Goal: Answer question/provide support

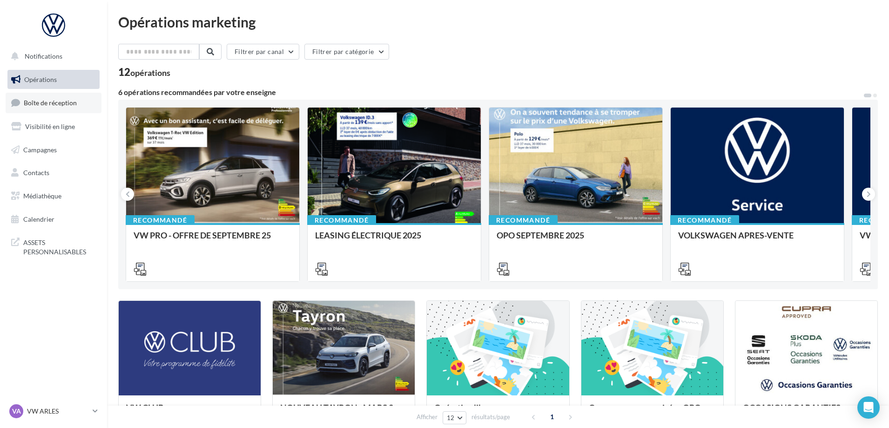
click at [70, 107] on link "Boîte de réception" at bounding box center [54, 103] width 96 height 20
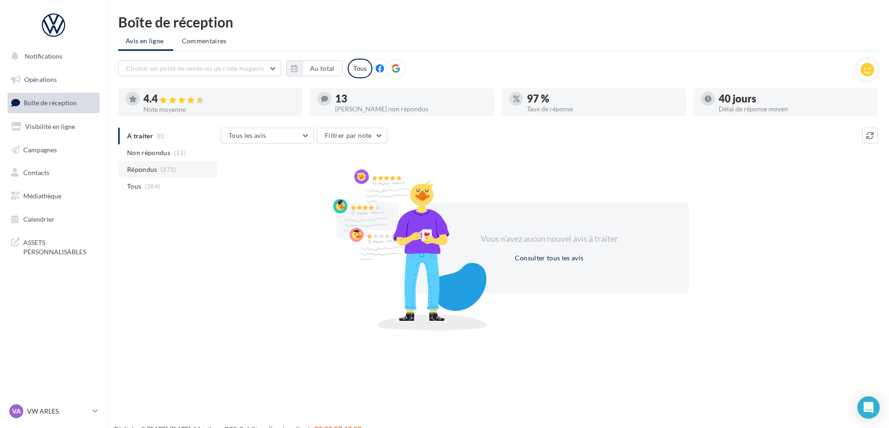
click at [173, 163] on li "Répondus (371)" at bounding box center [167, 169] width 99 height 17
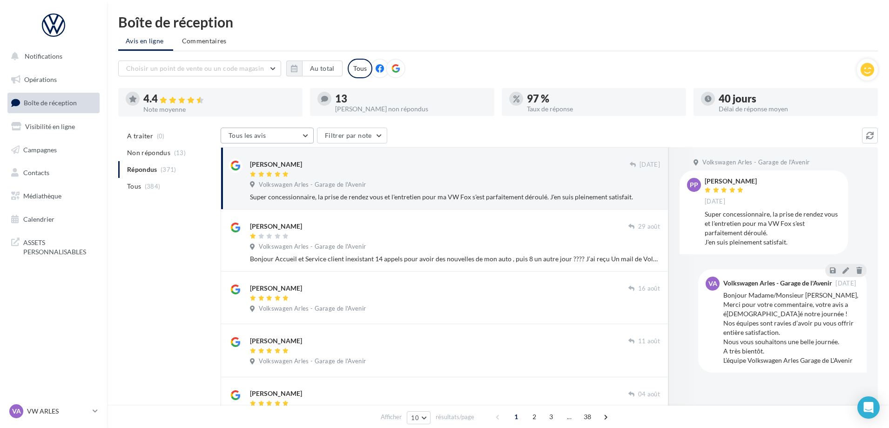
drag, startPoint x: 291, startPoint y: 139, endPoint x: 293, endPoint y: 145, distance: 6.3
click at [293, 145] on div "Tous les avis Tous les avis Avis avec commentaire Avis sans commentaire Filtrer…" at bounding box center [542, 137] width 642 height 18
click at [293, 140] on button "Tous les avis" at bounding box center [267, 136] width 93 height 16
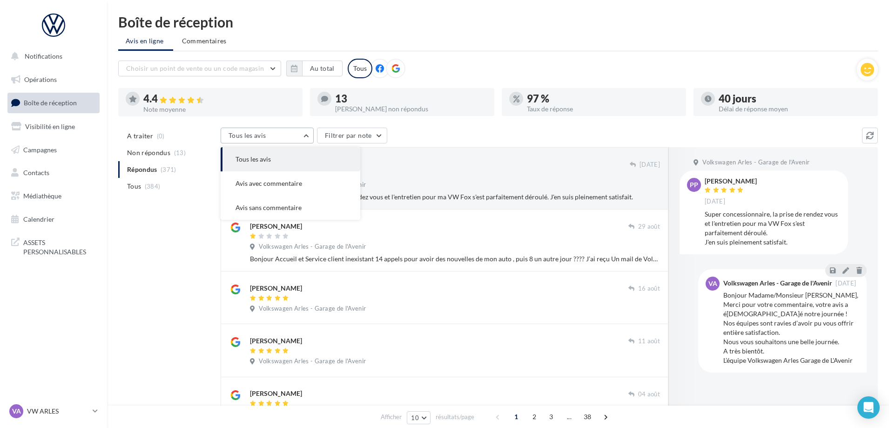
click at [293, 140] on button "Tous les avis" at bounding box center [267, 136] width 93 height 16
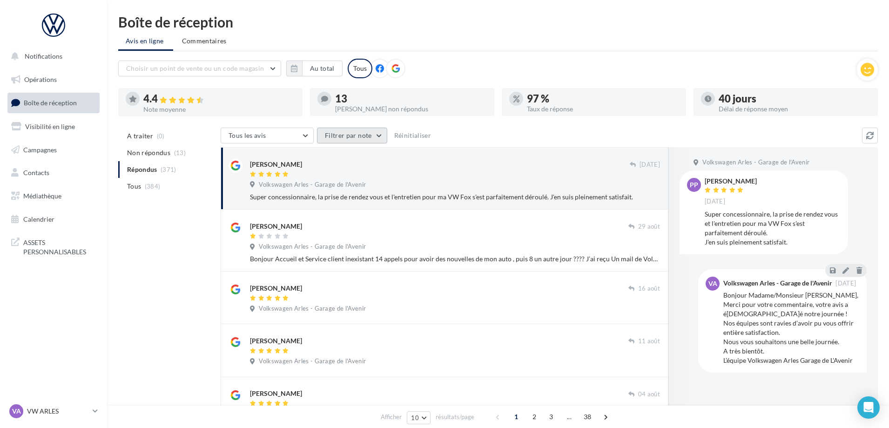
click at [375, 141] on button "Filtrer par note" at bounding box center [352, 136] width 70 height 16
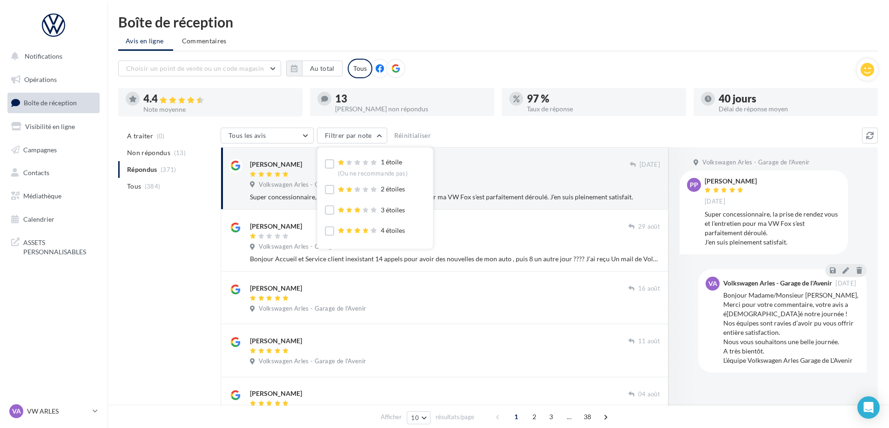
click at [463, 126] on div "Choisir un point de vente ou un code magasin 1003130 - Volkswagen Arles - Garag…" at bounding box center [498, 412] width 760 height 707
click at [416, 137] on button "Réinitialiser" at bounding box center [413, 135] width 45 height 11
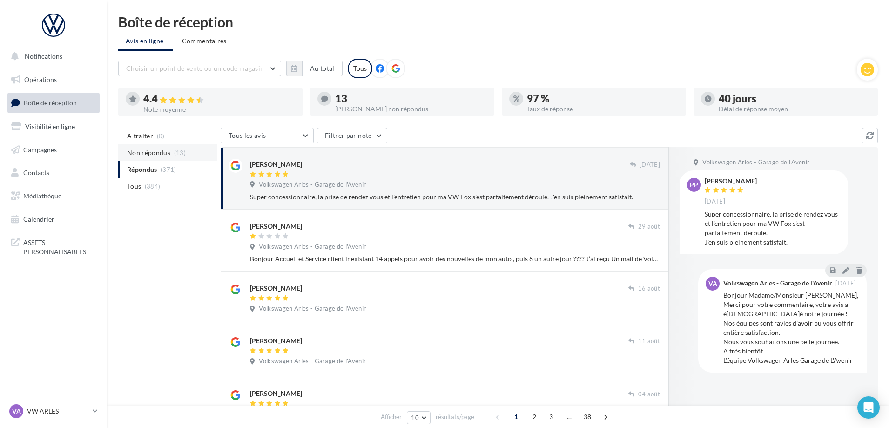
click at [183, 152] on span "(13)" at bounding box center [180, 152] width 12 height 7
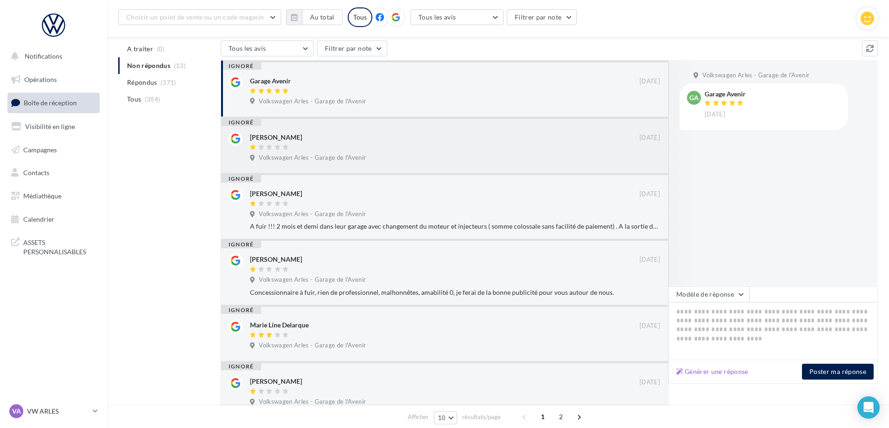
scroll to position [93, 0]
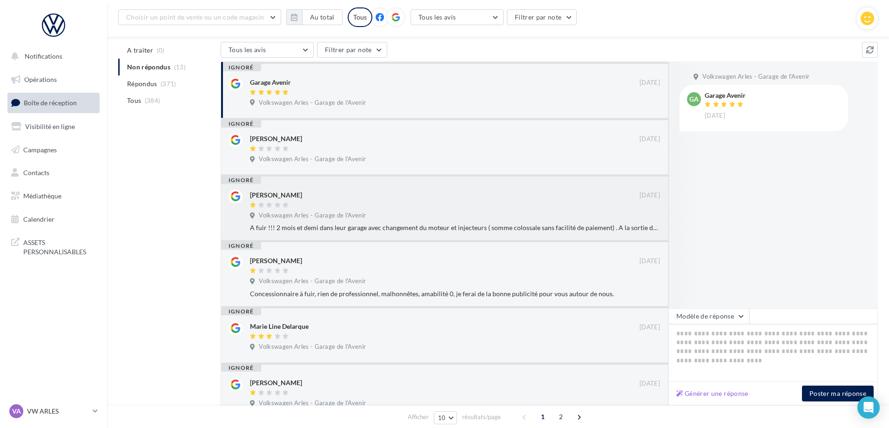
click at [429, 175] on div "ignoré" at bounding box center [444, 176] width 447 height 2
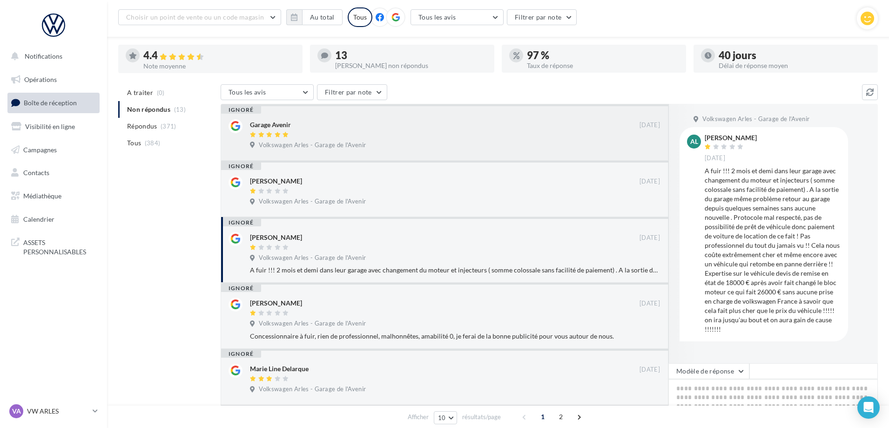
scroll to position [0, 0]
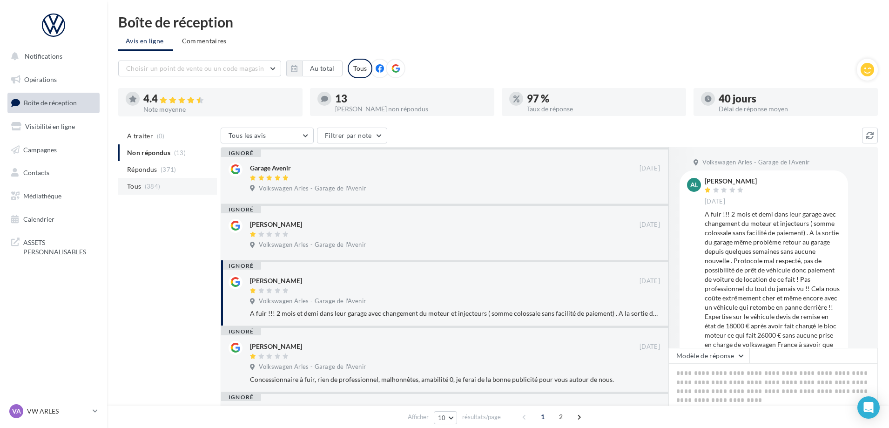
click at [153, 183] on span "(384)" at bounding box center [153, 186] width 16 height 7
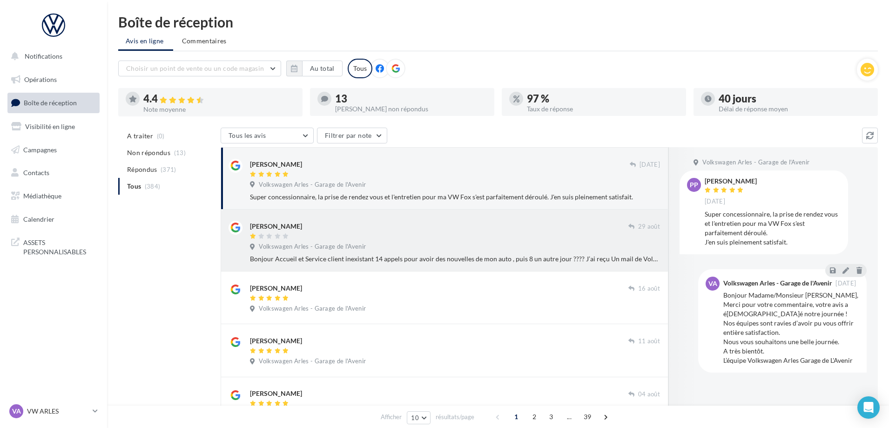
click at [359, 236] on div at bounding box center [439, 237] width 379 height 8
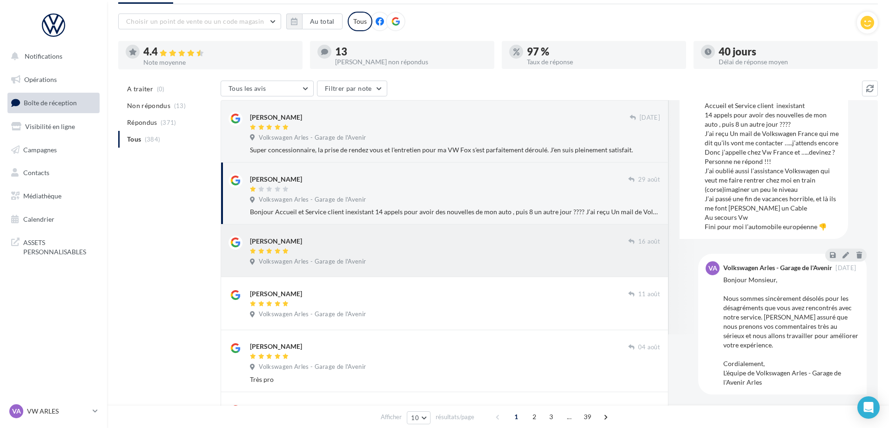
scroll to position [47, 0]
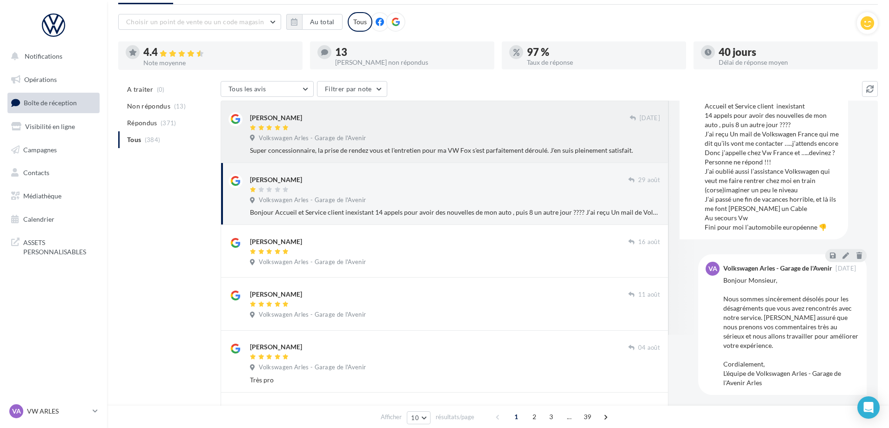
click at [459, 139] on div "Volkswagen Arles - Garage de l'Avenir" at bounding box center [455, 139] width 410 height 10
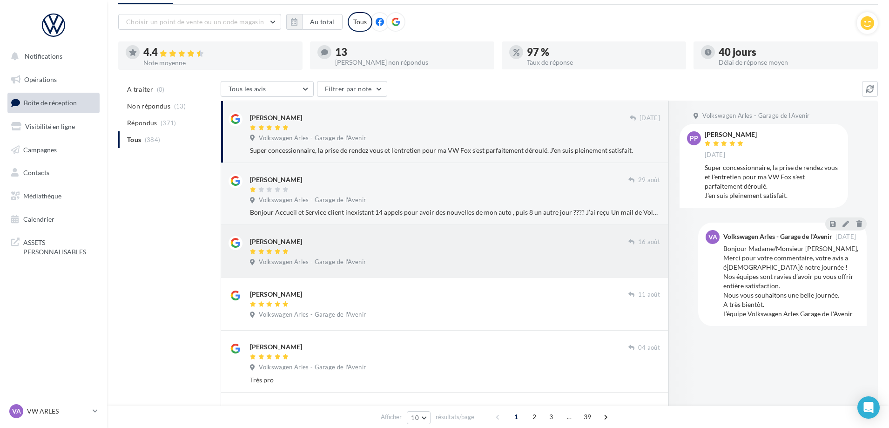
click at [440, 257] on div "gérard fargier 16 août Volkswagen Arles - Garage de l'Avenir" at bounding box center [455, 253] width 410 height 34
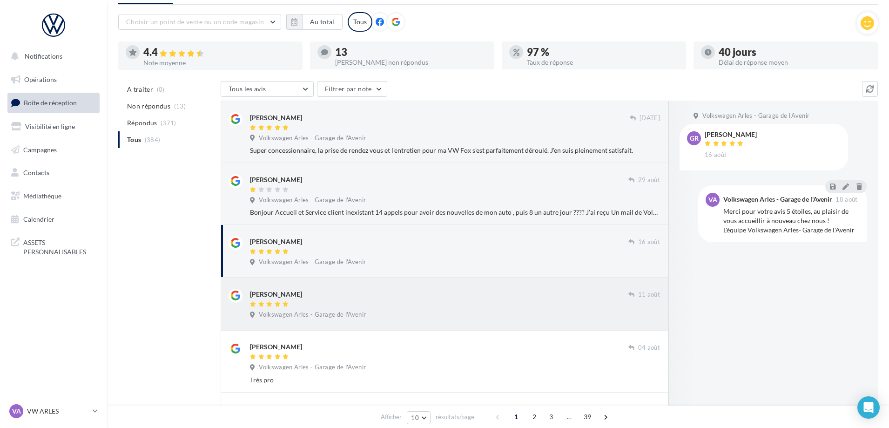
click at [454, 287] on div "pauline rey 11 août Volkswagen Arles - Garage de l'Avenir" at bounding box center [445, 303] width 432 height 37
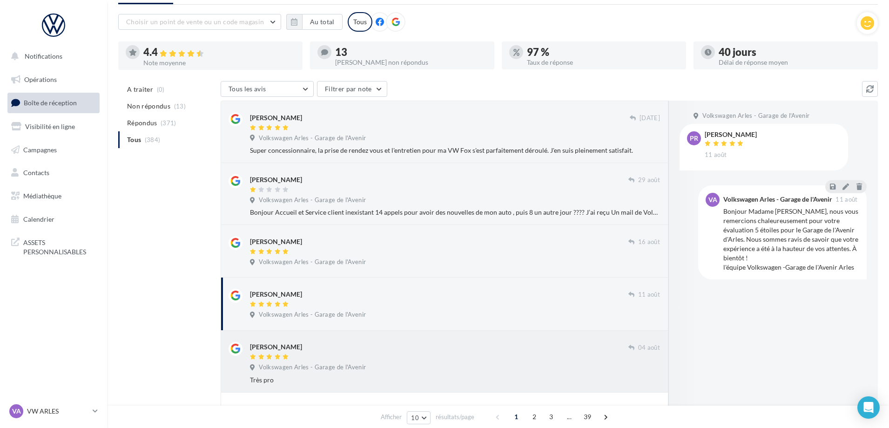
click at [453, 339] on div "Cecile Crepier 04 août Volkswagen Arles - Garage de l'Avenir Très pro" at bounding box center [445, 361] width 432 height 47
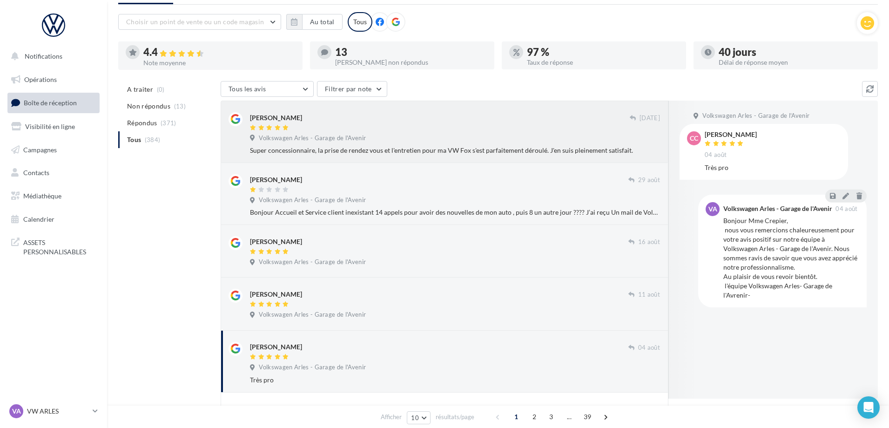
scroll to position [0, 0]
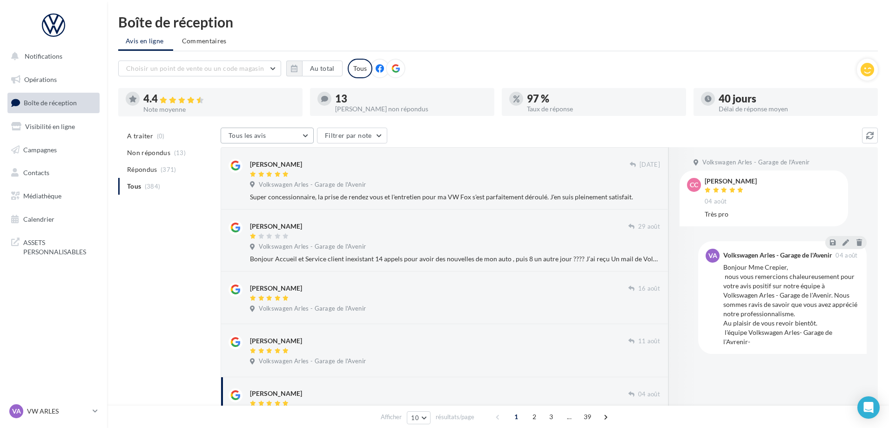
click at [297, 134] on button "Tous les avis" at bounding box center [267, 136] width 93 height 16
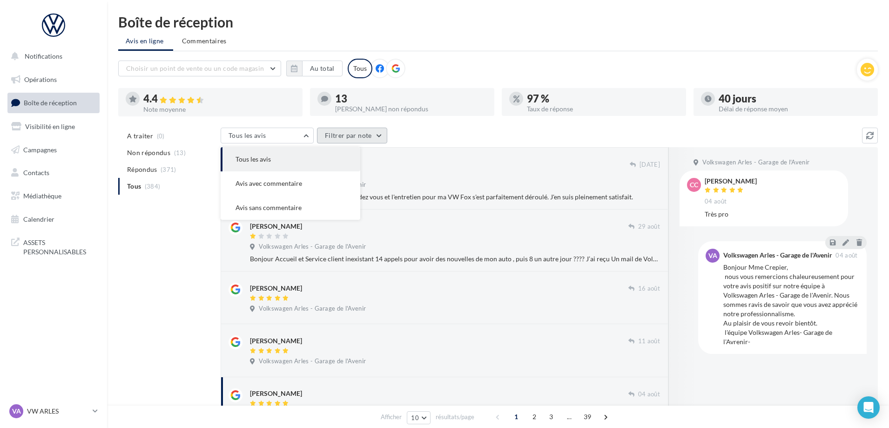
click at [372, 142] on button "Filtrer par note" at bounding box center [352, 136] width 70 height 16
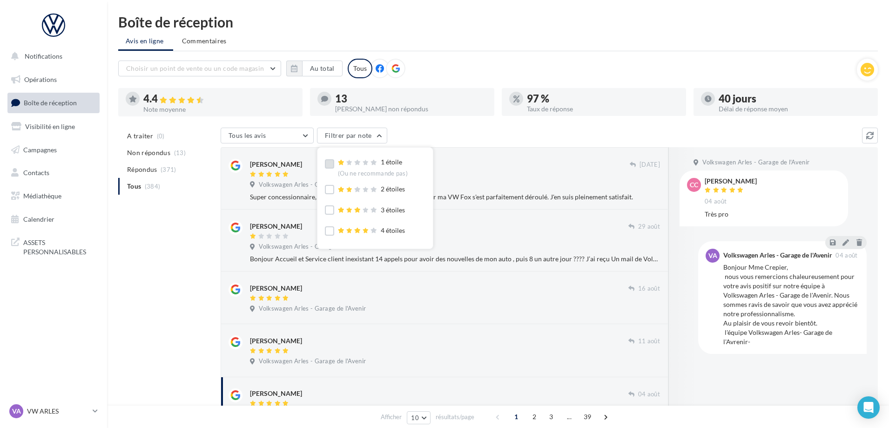
click at [380, 163] on div "1 étoile (Ou ne recommande pas)" at bounding box center [373, 167] width 70 height 20
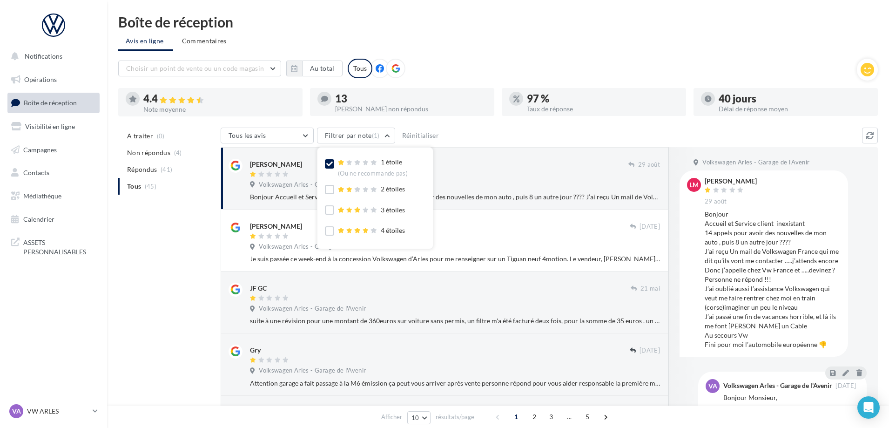
click at [466, 135] on div "Tous les avis Tous les avis Avis avec commentaire Avis sans commentaire Filtrer…" at bounding box center [542, 137] width 642 height 18
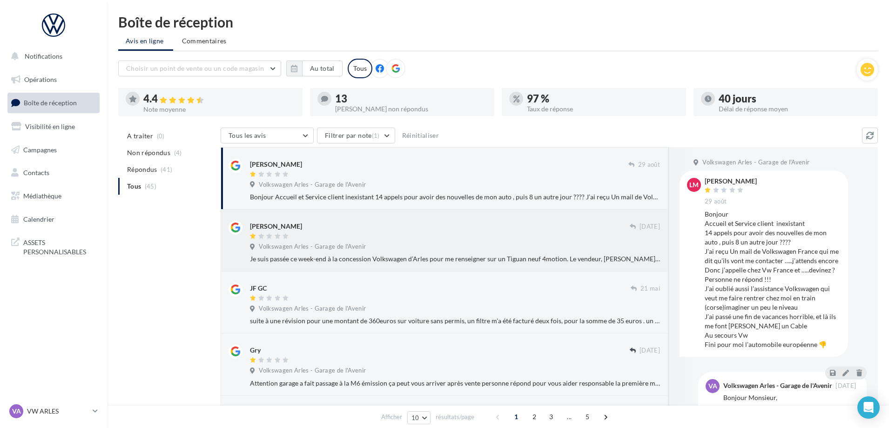
click at [451, 235] on div at bounding box center [440, 237] width 380 height 8
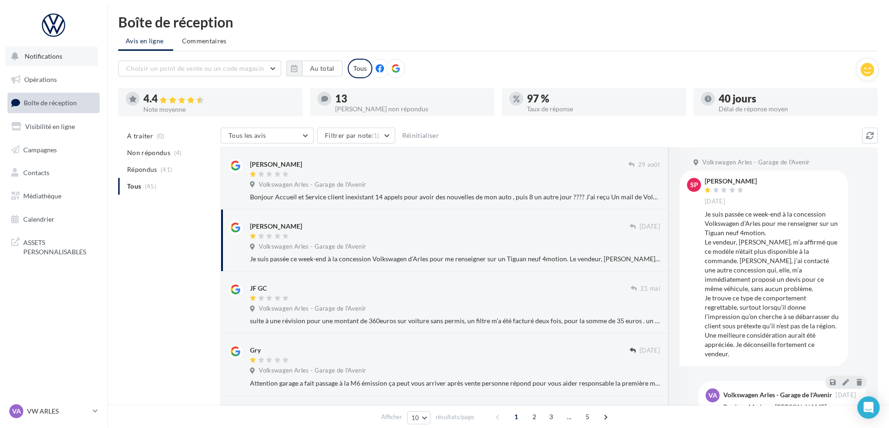
click at [59, 57] on span "Notifications" at bounding box center [44, 56] width 38 height 8
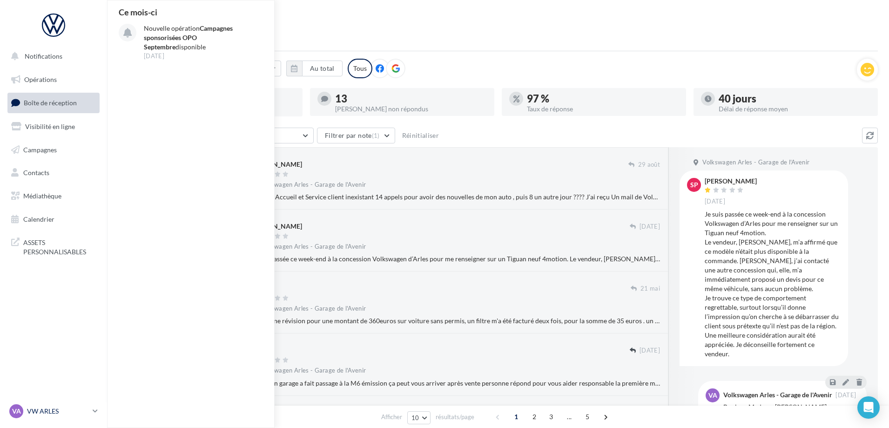
click at [69, 417] on div "VA VW ARLES vw-arl-pra" at bounding box center [49, 411] width 80 height 14
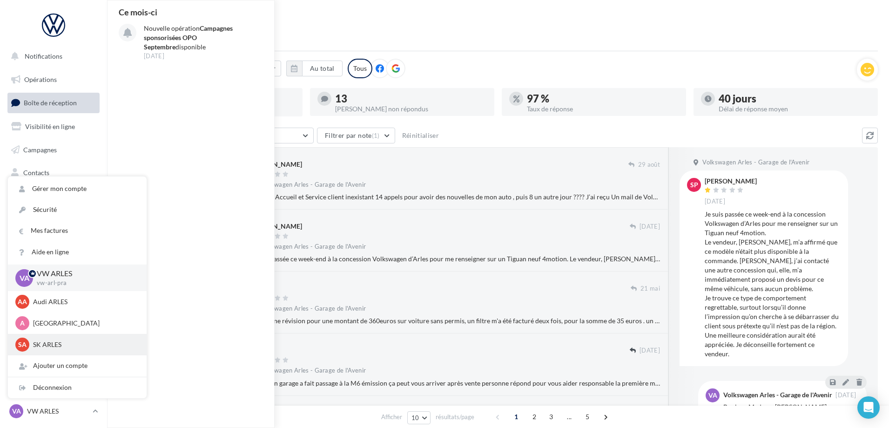
click at [61, 342] on p "SK ARLES" at bounding box center [84, 344] width 102 height 9
